Goal: Ask a question

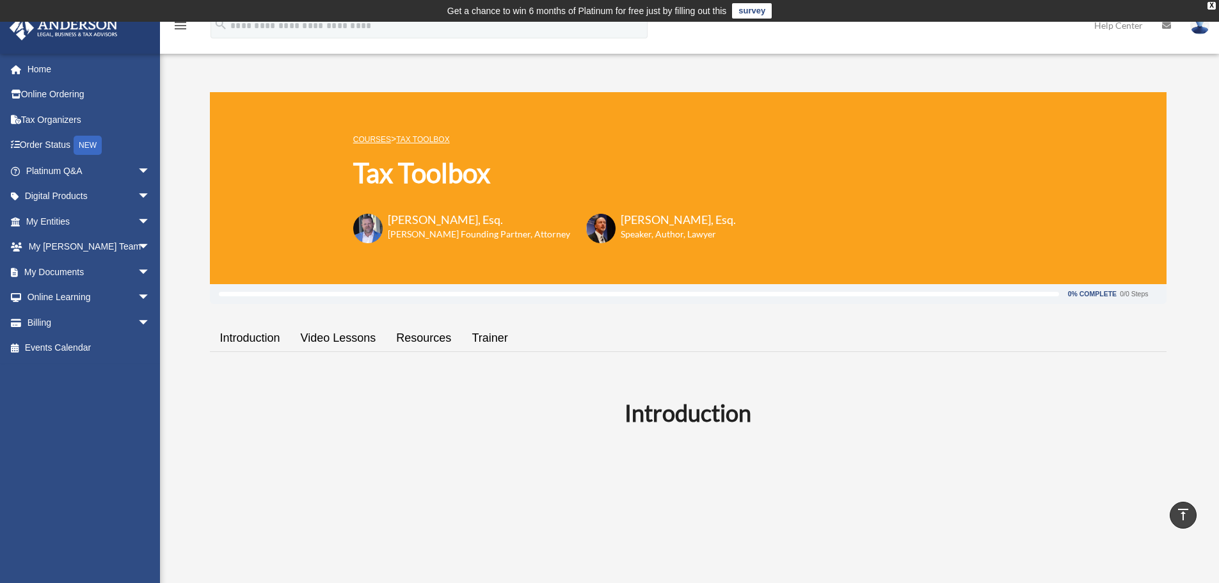
scroll to position [2747, 0]
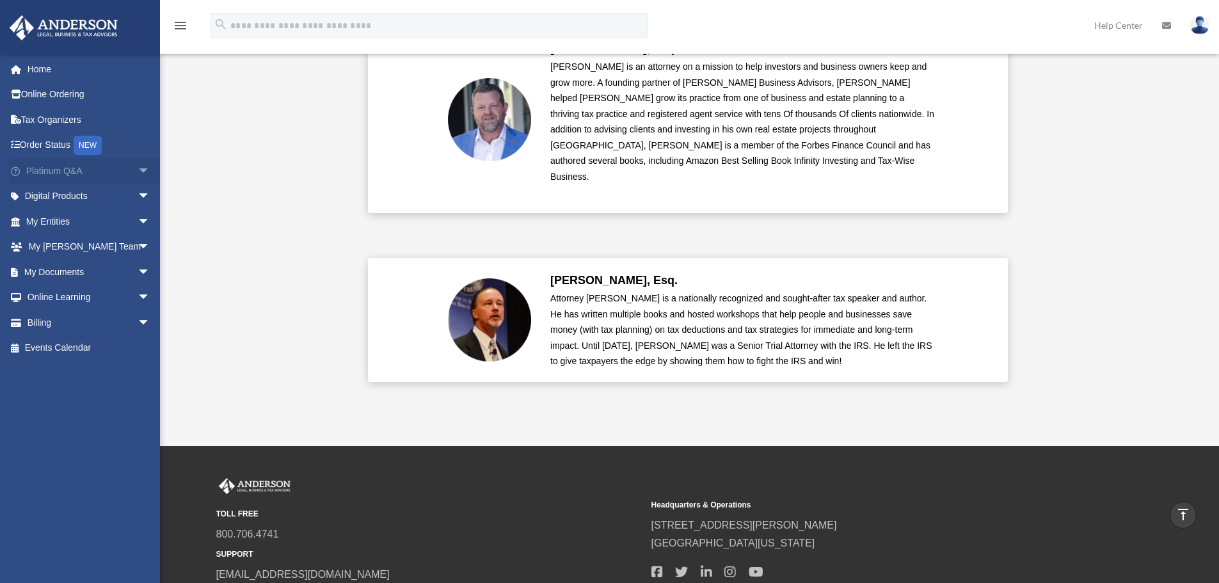
click at [89, 173] on link "Platinum Q&A arrow_drop_down" at bounding box center [89, 171] width 161 height 26
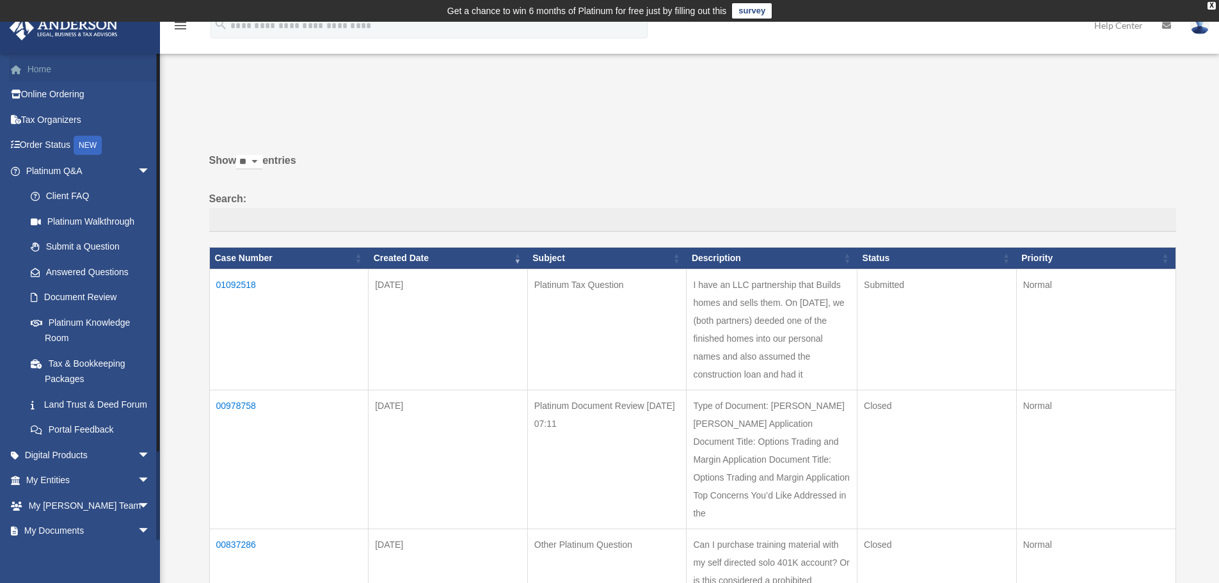
click at [42, 65] on link "Home" at bounding box center [89, 69] width 161 height 26
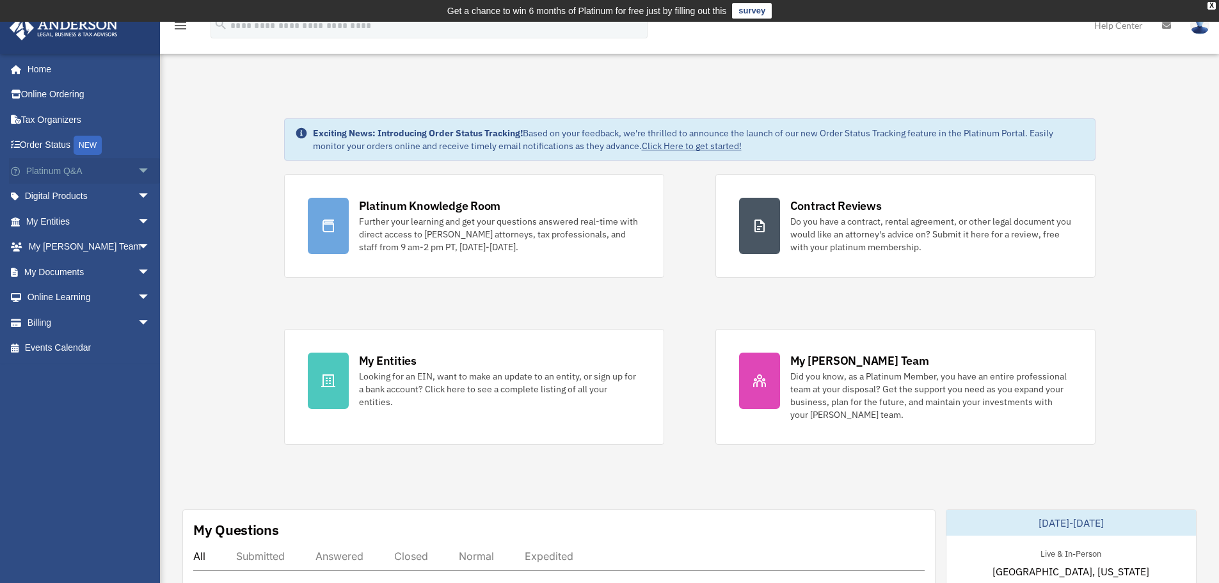
click at [138, 170] on span "arrow_drop_down" at bounding box center [151, 171] width 26 height 26
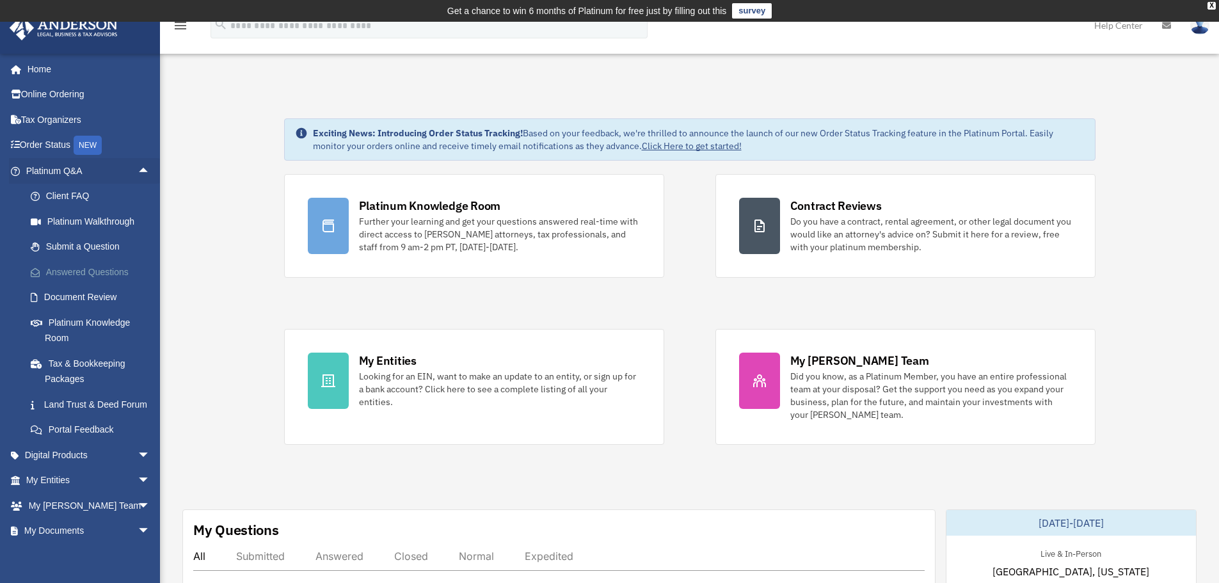
click at [104, 271] on link "Answered Questions" at bounding box center [94, 272] width 152 height 26
